Goal: Information Seeking & Learning: Learn about a topic

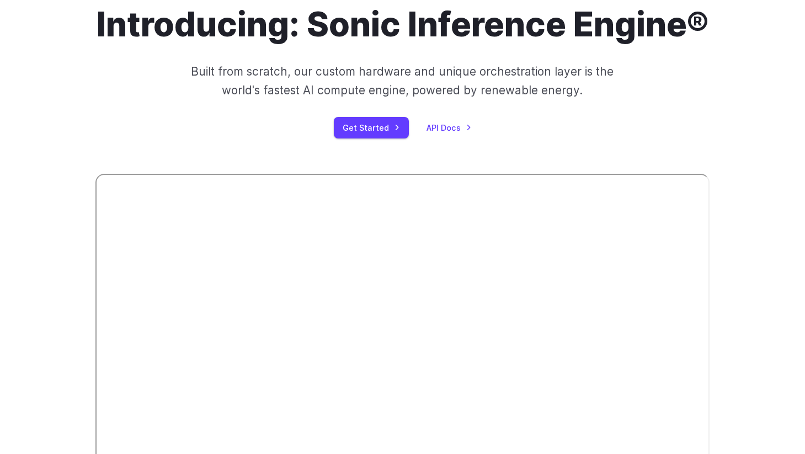
scroll to position [99, 0]
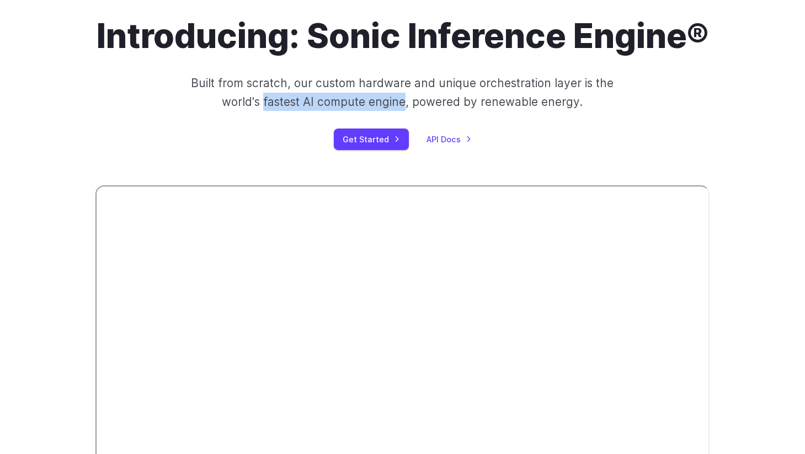
drag, startPoint x: 265, startPoint y: 141, endPoint x: 406, endPoint y: 148, distance: 140.3
click at [406, 111] on p "Built from scratch, our custom hardware and unique orchestration layer is the w…" at bounding box center [403, 92] width 430 height 37
copy p "fastest AI compute engine"
click at [606, 111] on p "Built from scratch, our custom hardware and unique orchestration layer is the w…" at bounding box center [403, 92] width 430 height 37
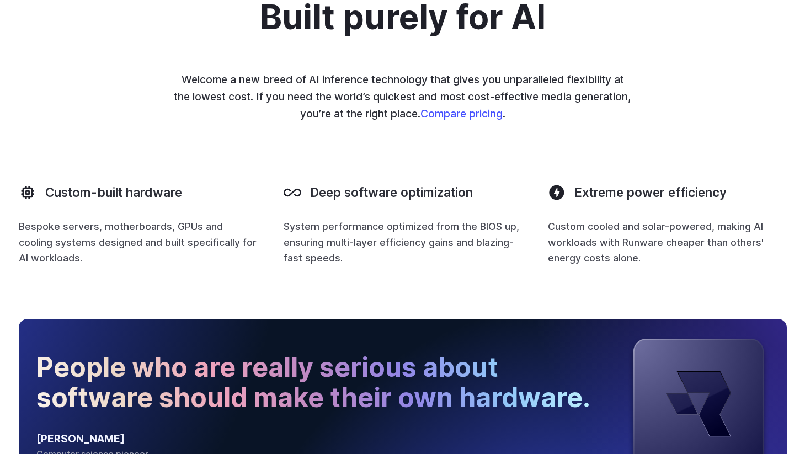
scroll to position [958, 0]
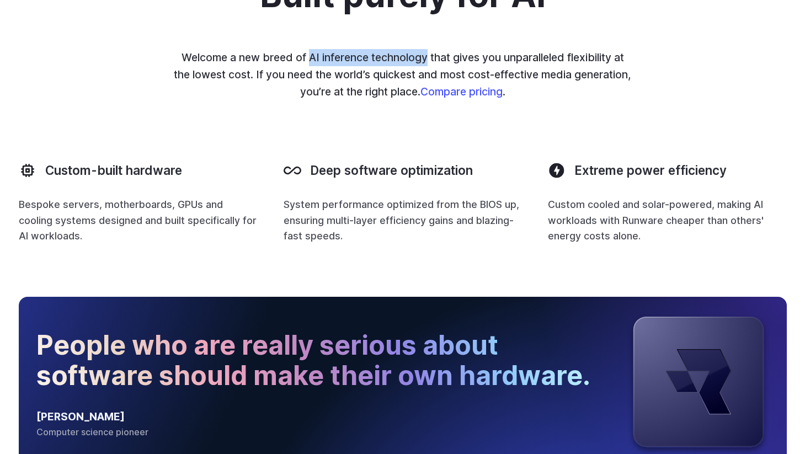
drag, startPoint x: 307, startPoint y: 101, endPoint x: 423, endPoint y: 101, distance: 115.9
click at [423, 100] on p "Welcome a new breed of AI inference technology that gives you unparalleled flex…" at bounding box center [402, 74] width 459 height 51
copy p "AI inference technology"
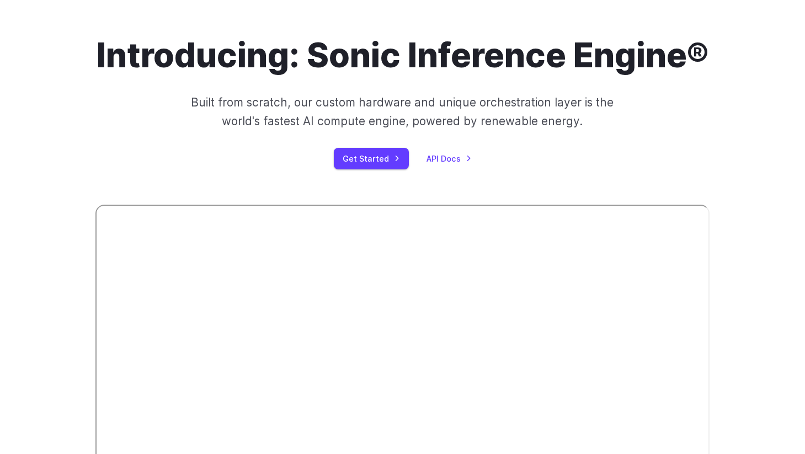
scroll to position [0, 0]
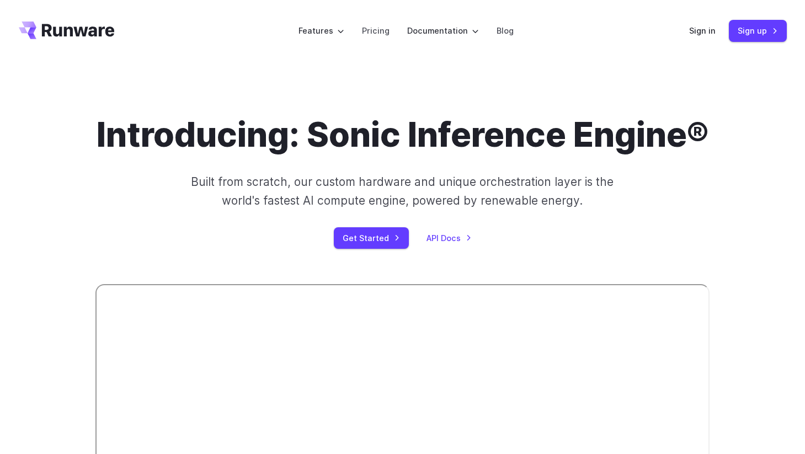
click at [99, 24] on icon "Go to /" at bounding box center [67, 31] width 96 height 18
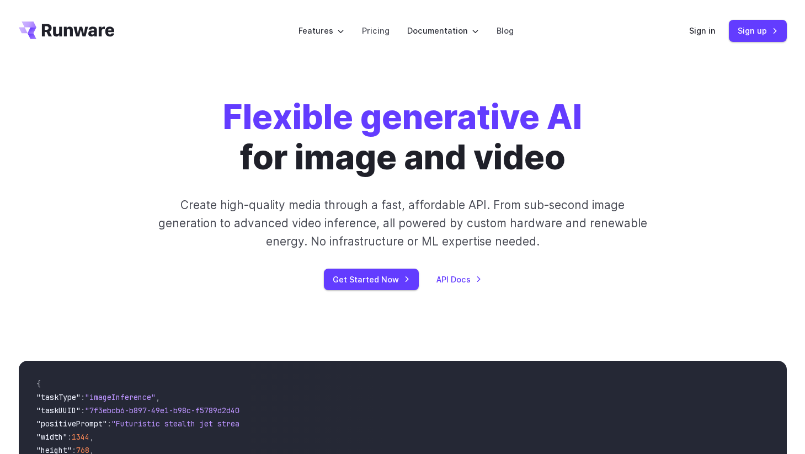
click at [362, 113] on strong "Flexible generative AI" at bounding box center [402, 117] width 359 height 41
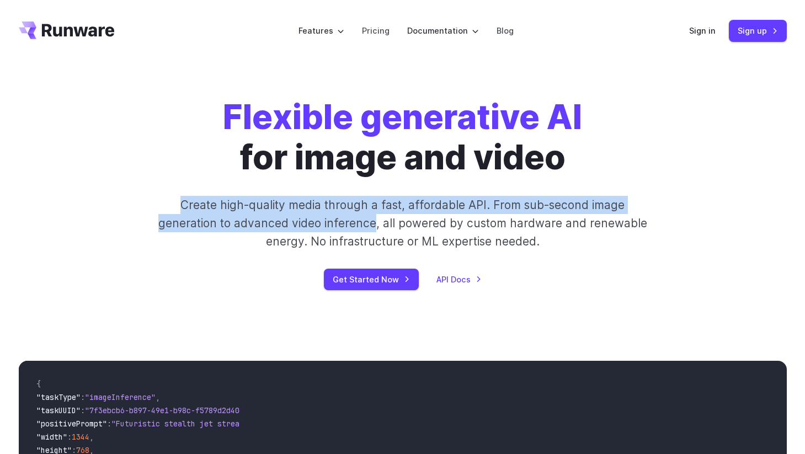
drag, startPoint x: 181, startPoint y: 205, endPoint x: 375, endPoint y: 226, distance: 195.4
click at [375, 226] on p "Create high-quality media through a fast, affordable API. From sub-second image…" at bounding box center [403, 223] width 492 height 55
copy p "Create high-quality media through a fast, affordable API. From sub-second image…"
